Goal: Task Accomplishment & Management: Complete application form

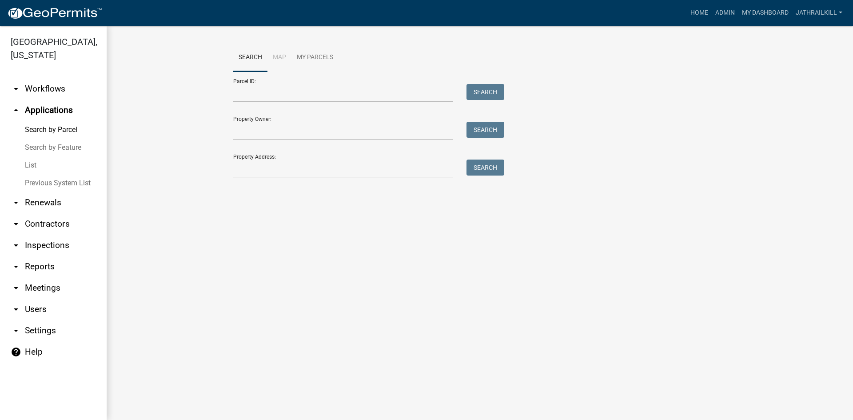
click at [36, 78] on link "arrow_drop_down Workflows" at bounding box center [53, 88] width 107 height 21
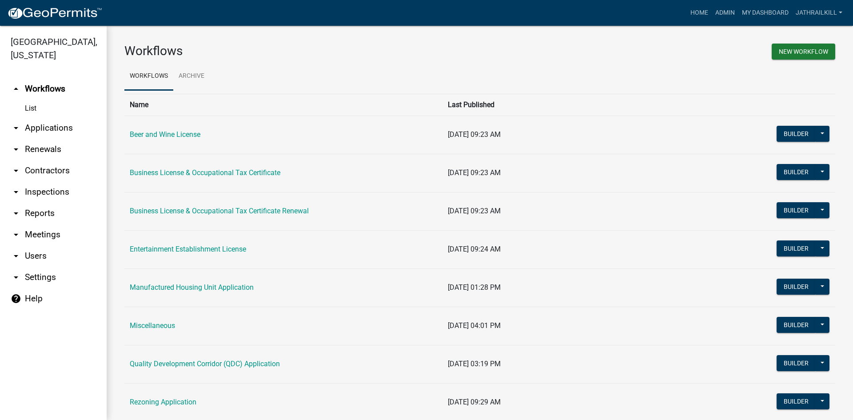
drag, startPoint x: 62, startPoint y: 99, endPoint x: 60, endPoint y: 108, distance: 10.0
click at [61, 99] on link "List" at bounding box center [53, 108] width 107 height 18
click at [61, 117] on link "arrow_drop_down Applications" at bounding box center [53, 127] width 107 height 21
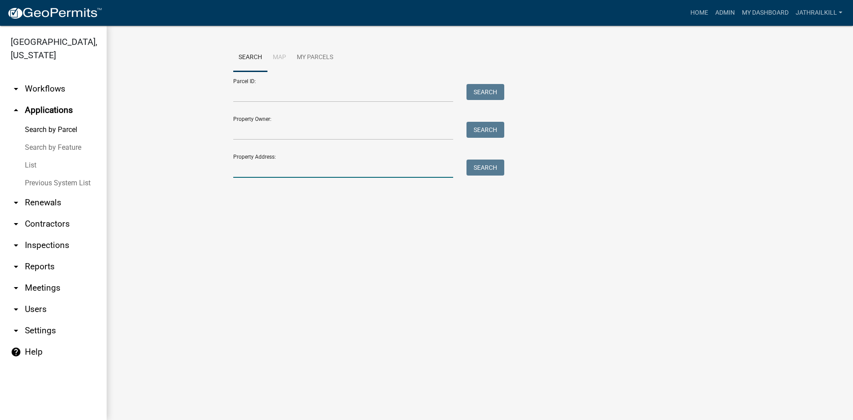
click at [253, 167] on input "Property Address:" at bounding box center [343, 168] width 220 height 18
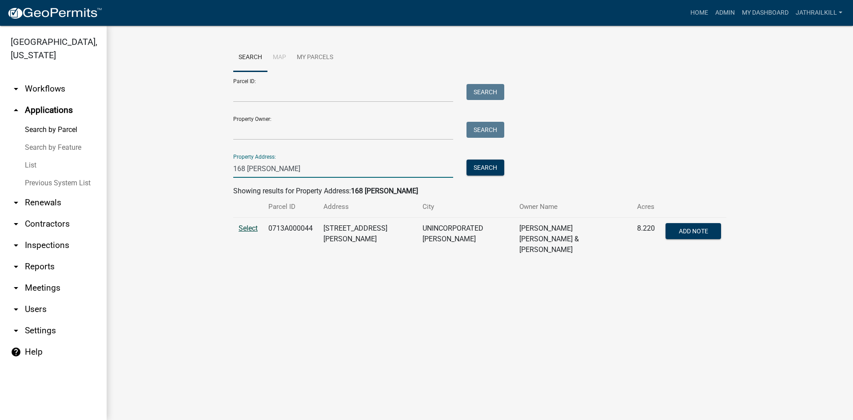
type input "168 [PERSON_NAME]"
click at [244, 230] on span "Select" at bounding box center [248, 228] width 19 height 8
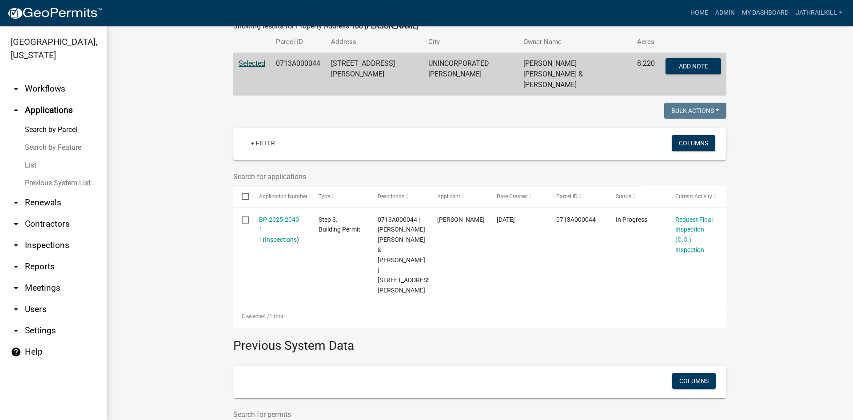
scroll to position [164, 0]
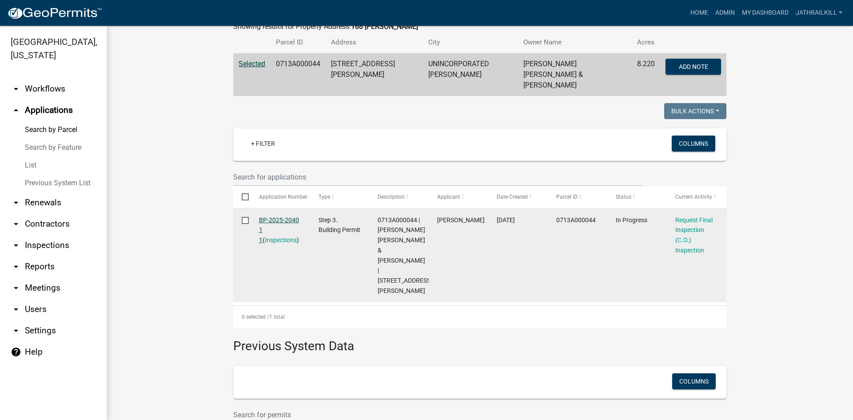
click at [279, 216] on link "BP-2025-2040 1 1" at bounding box center [279, 230] width 40 height 28
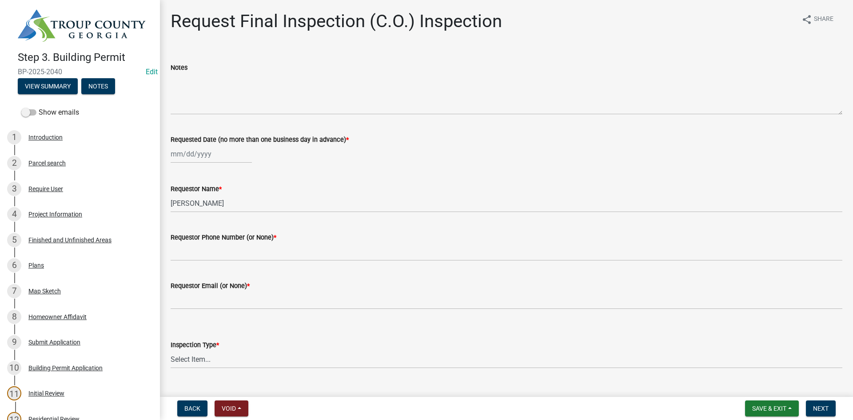
click at [201, 156] on div at bounding box center [211, 154] width 81 height 18
select select "9"
select select "2025"
click at [211, 244] on div "24" at bounding box center [208, 244] width 14 height 14
type input "[DATE]"
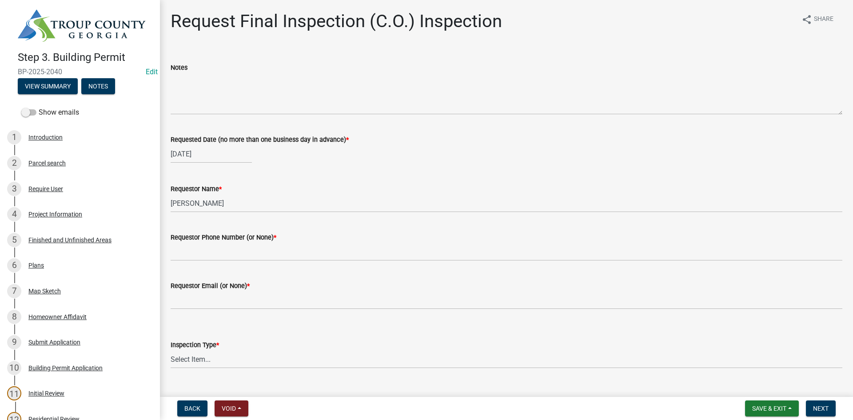
click at [182, 193] on div "Requestor Name *" at bounding box center [507, 188] width 672 height 11
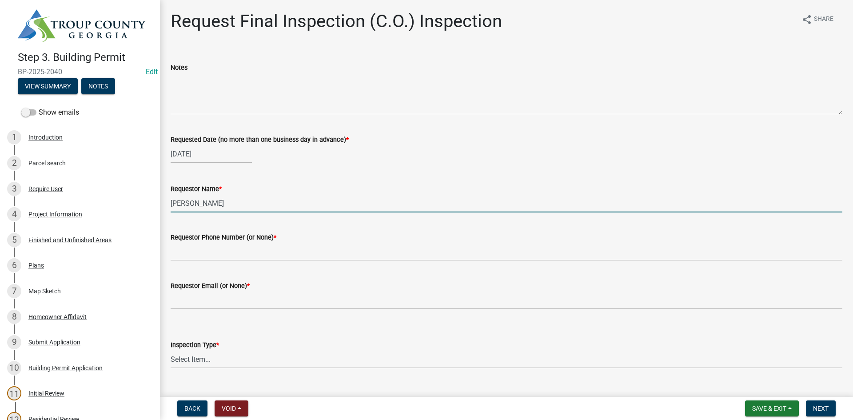
click at [242, 211] on input "[PERSON_NAME]" at bounding box center [507, 203] width 672 height 18
type input "[PERSON_NAME]"
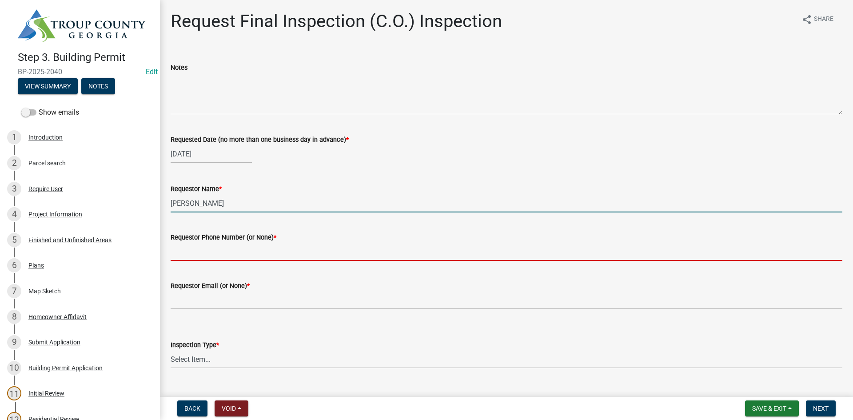
click at [243, 249] on input "Requestor Phone Number (or None) *" at bounding box center [507, 252] width 672 height 18
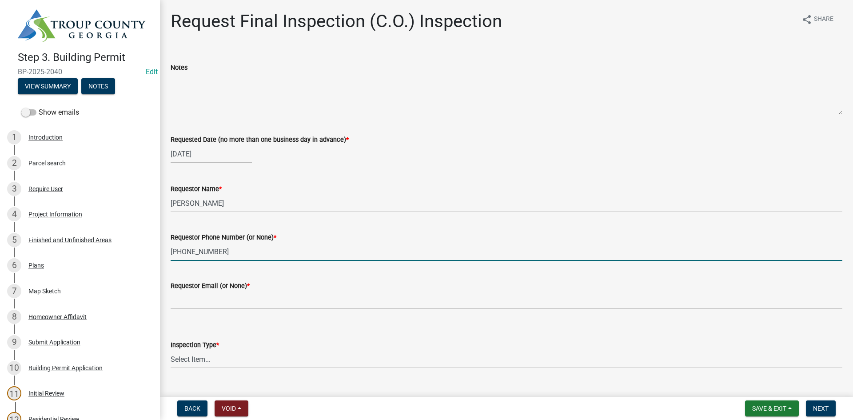
type input "[PHONE_NUMBER]"
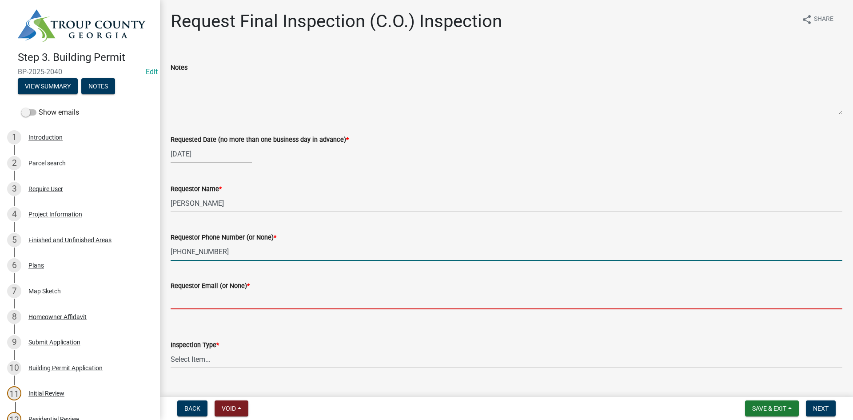
click at [216, 307] on input "Requestor Email (or None) *" at bounding box center [507, 300] width 672 height 18
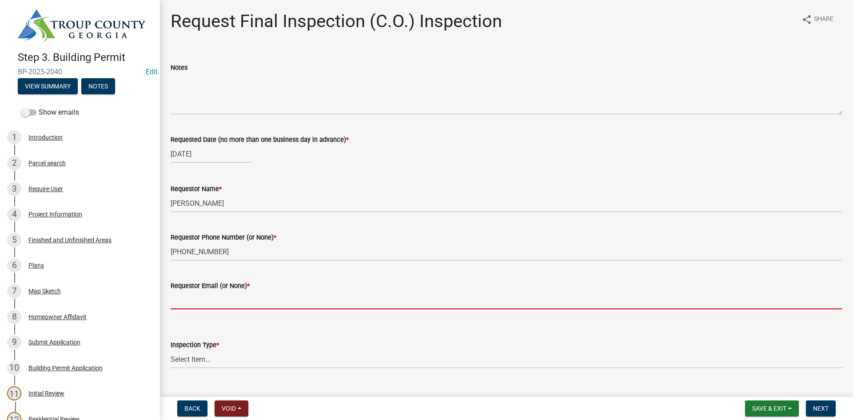
type input "None"
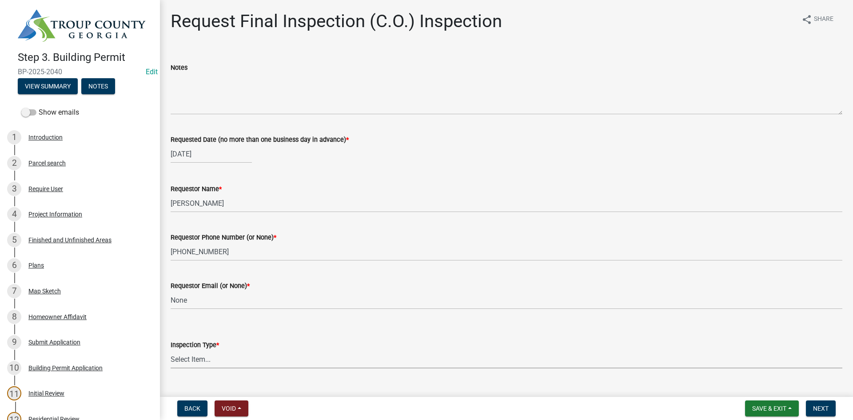
drag, startPoint x: 230, startPoint y: 361, endPoint x: 229, endPoint y: 367, distance: 5.8
click at [231, 361] on select "Select Item... Final Inspection (C.O.)" at bounding box center [507, 359] width 672 height 18
click at [171, 350] on select "Select Item... Final Inspection (C.O.)" at bounding box center [507, 359] width 672 height 18
select select "6c928486-1faa-4d04-9598-905eebfdff84"
click at [823, 406] on span "Next" at bounding box center [821, 408] width 16 height 7
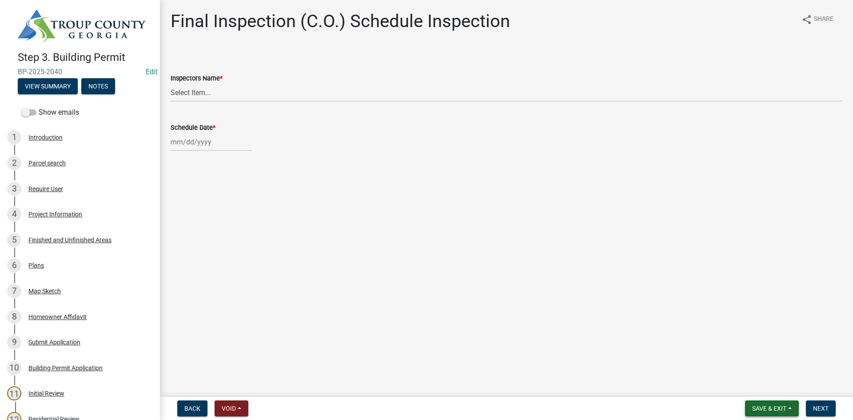
click at [789, 415] on nav "Back Void Withdraw Lock Expire Void Save & Exit Save Save & Exit Next" at bounding box center [506, 408] width 693 height 23
drag, startPoint x: 783, startPoint y: 407, endPoint x: 773, endPoint y: 400, distance: 12.7
click at [776, 405] on span "Save & Exit" at bounding box center [769, 408] width 34 height 7
drag, startPoint x: 769, startPoint y: 390, endPoint x: 644, endPoint y: 246, distance: 190.2
click at [756, 383] on button "Save & Exit" at bounding box center [763, 384] width 71 height 21
